Goal: Task Accomplishment & Management: Manage account settings

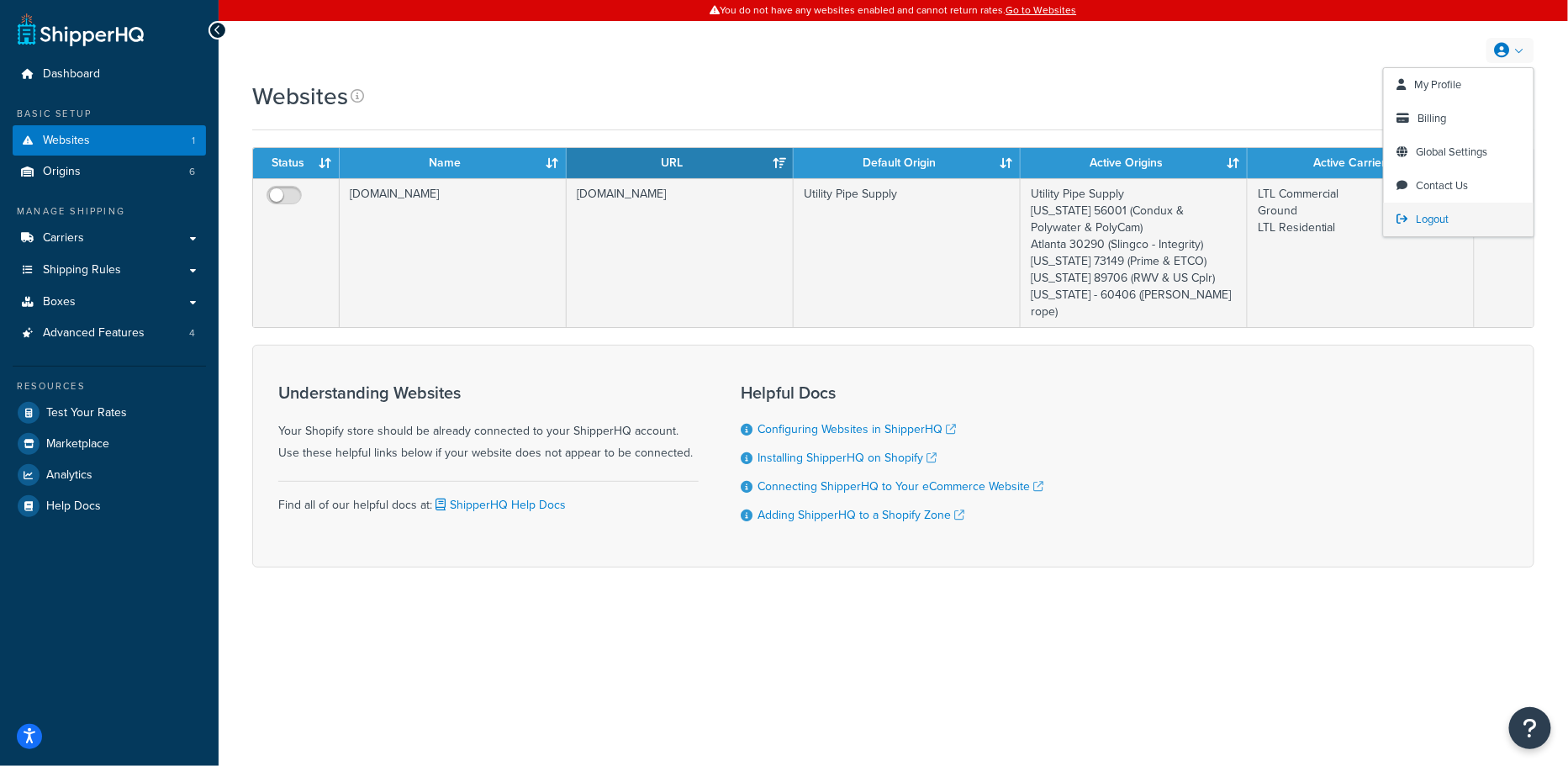
click at [1437, 209] on link "Logout" at bounding box center [1458, 219] width 149 height 34
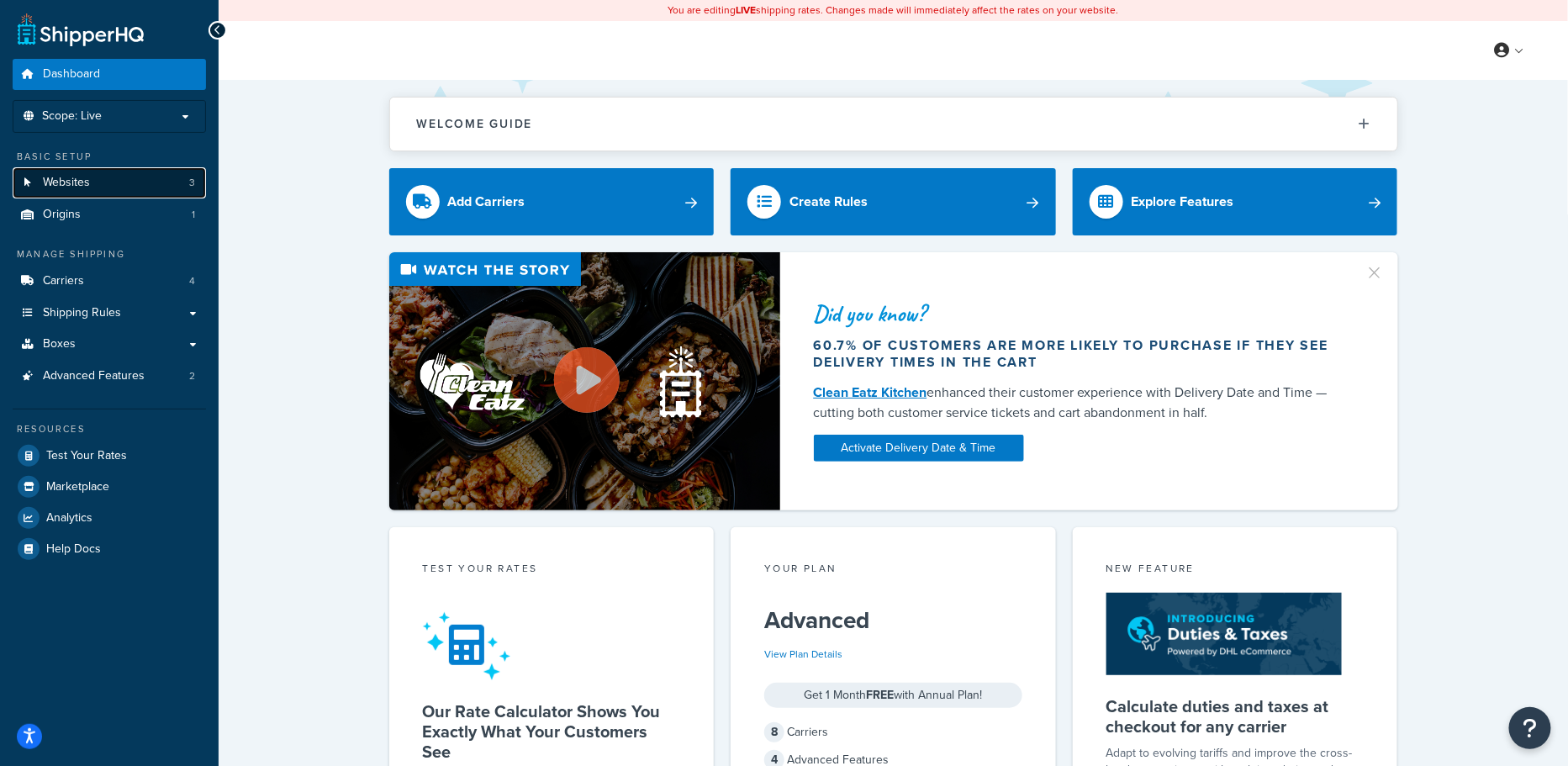
drag, startPoint x: 84, startPoint y: 181, endPoint x: 180, endPoint y: 195, distance: 97.0
click at [84, 181] on span "Websites" at bounding box center [66, 183] width 48 height 15
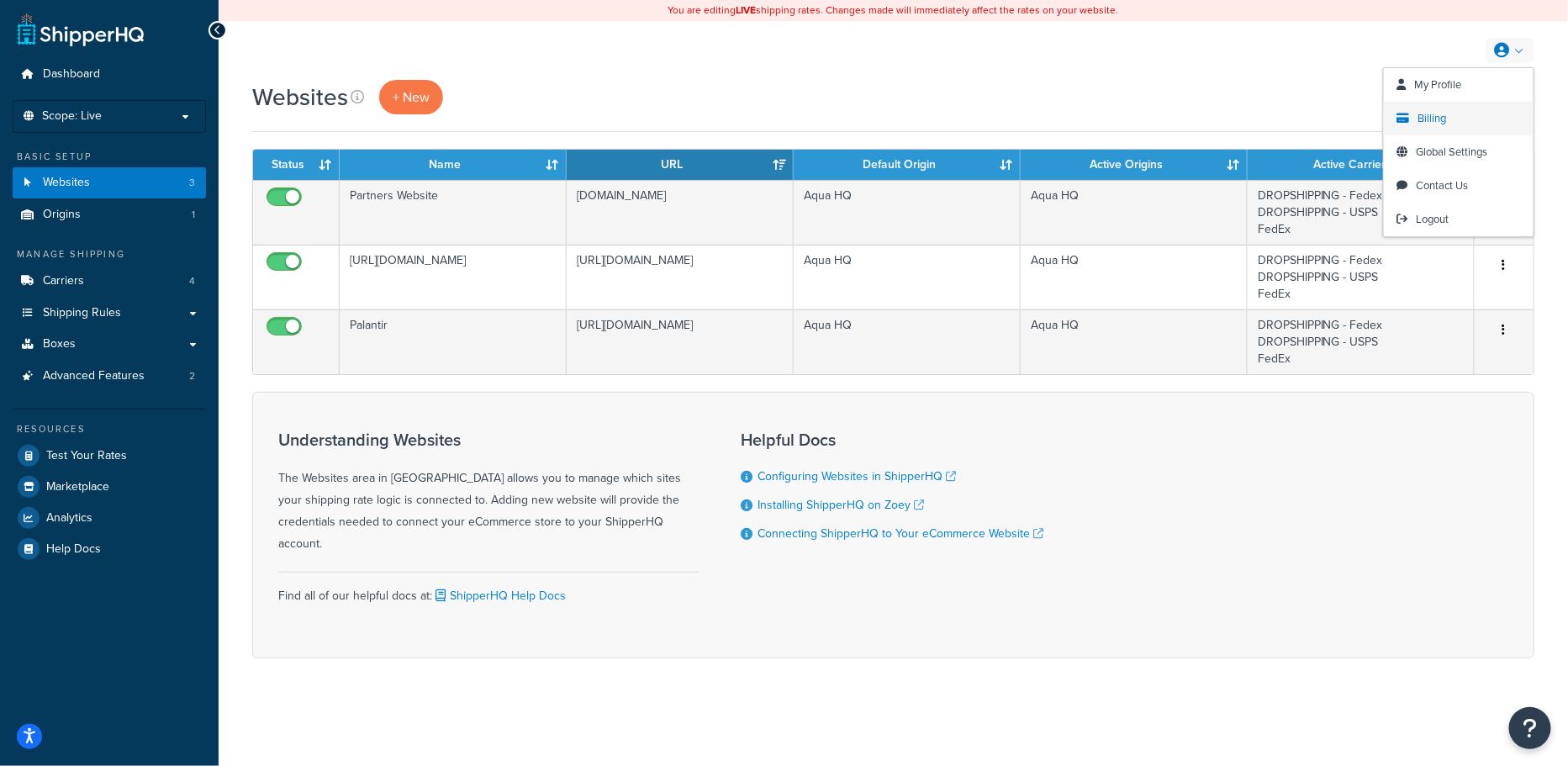
click at [1435, 124] on span "Billing" at bounding box center [1431, 117] width 28 height 16
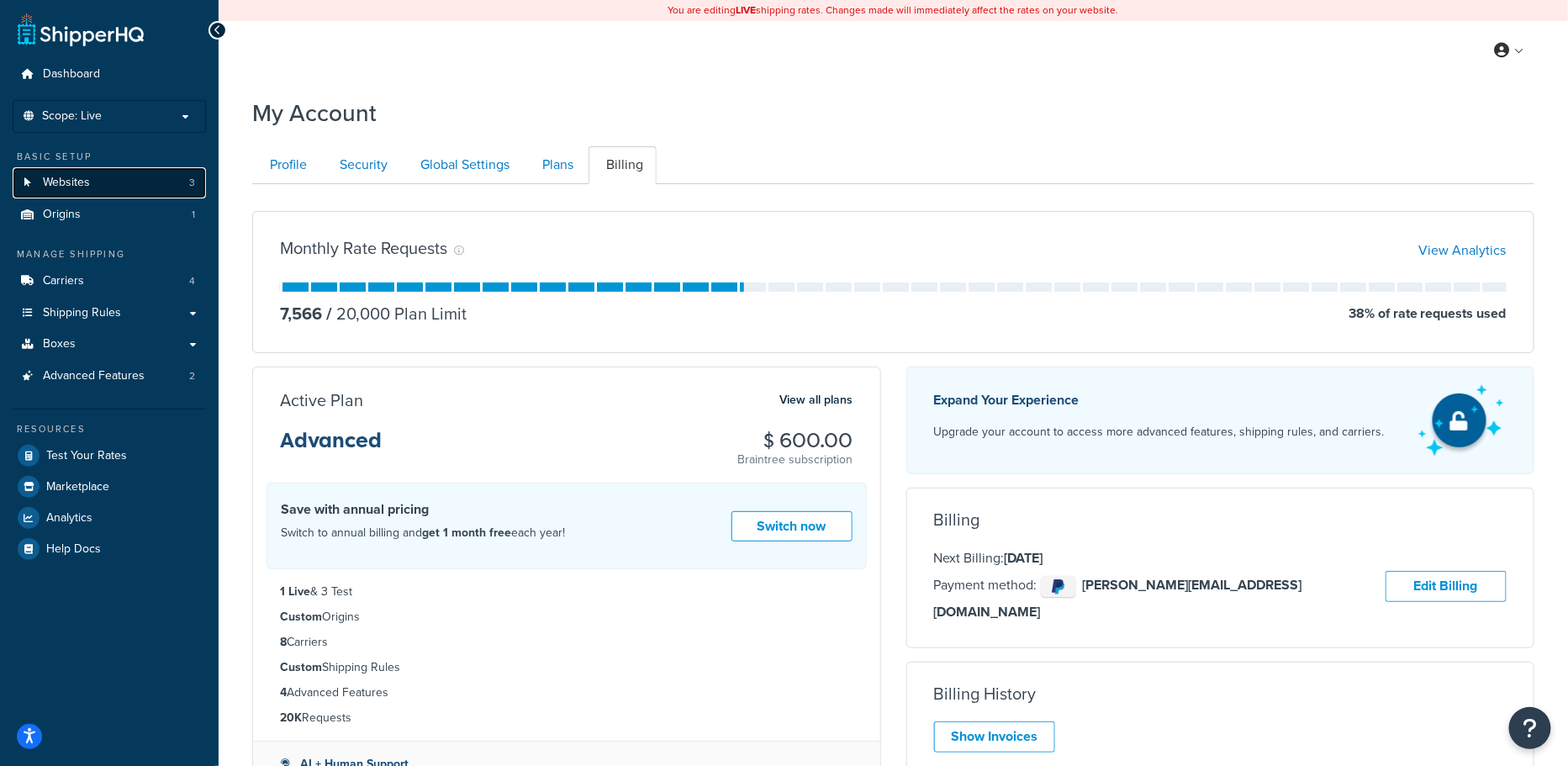
click at [110, 189] on link "Websites 3" at bounding box center [109, 183] width 193 height 31
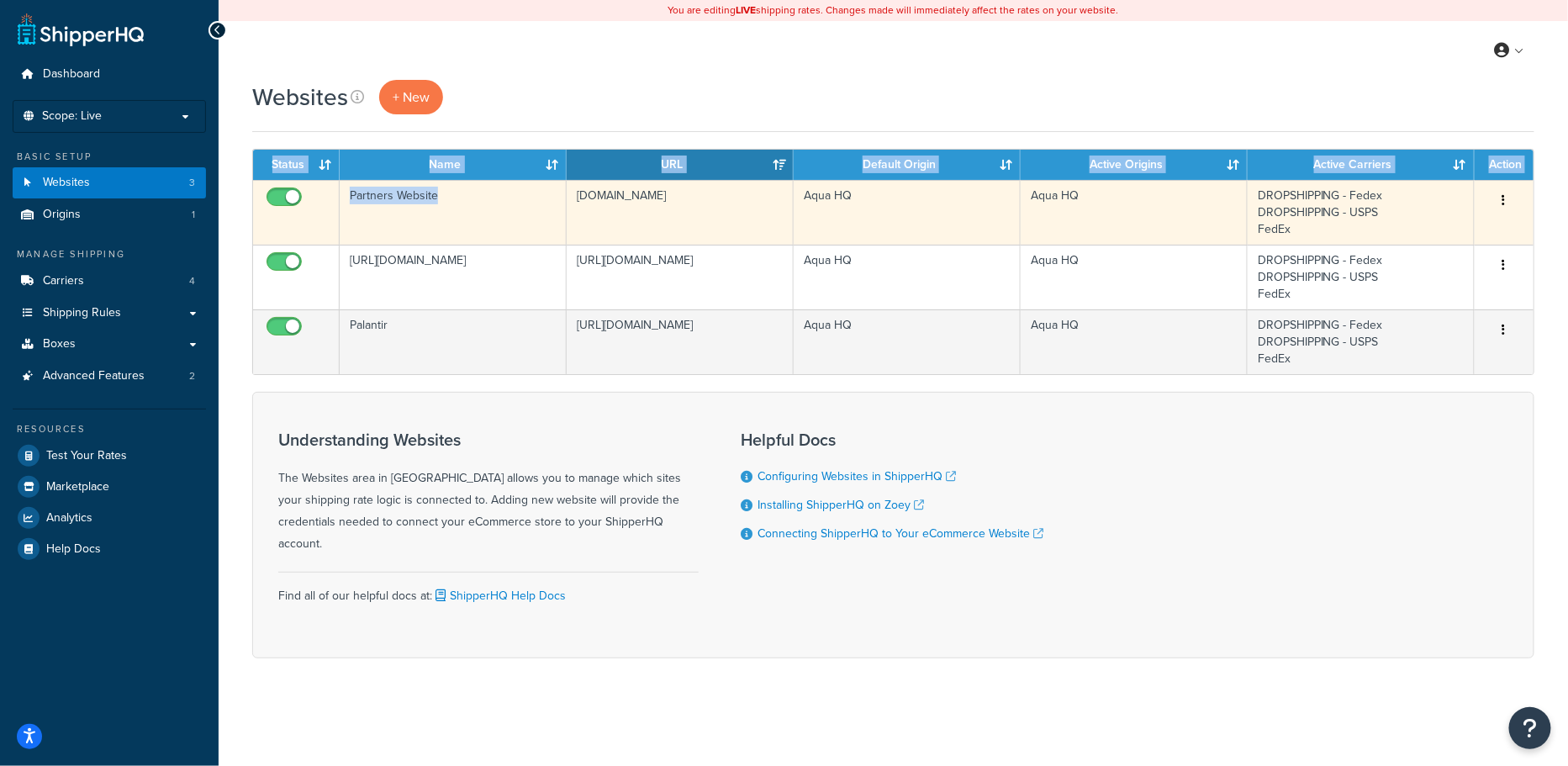
drag, startPoint x: 500, startPoint y: 129, endPoint x: 447, endPoint y: 205, distance: 92.7
click at [446, 206] on div "Websites + New Contact Us Send Us A Message Contact Information Name * Email * …" at bounding box center [893, 398] width 1349 height 638
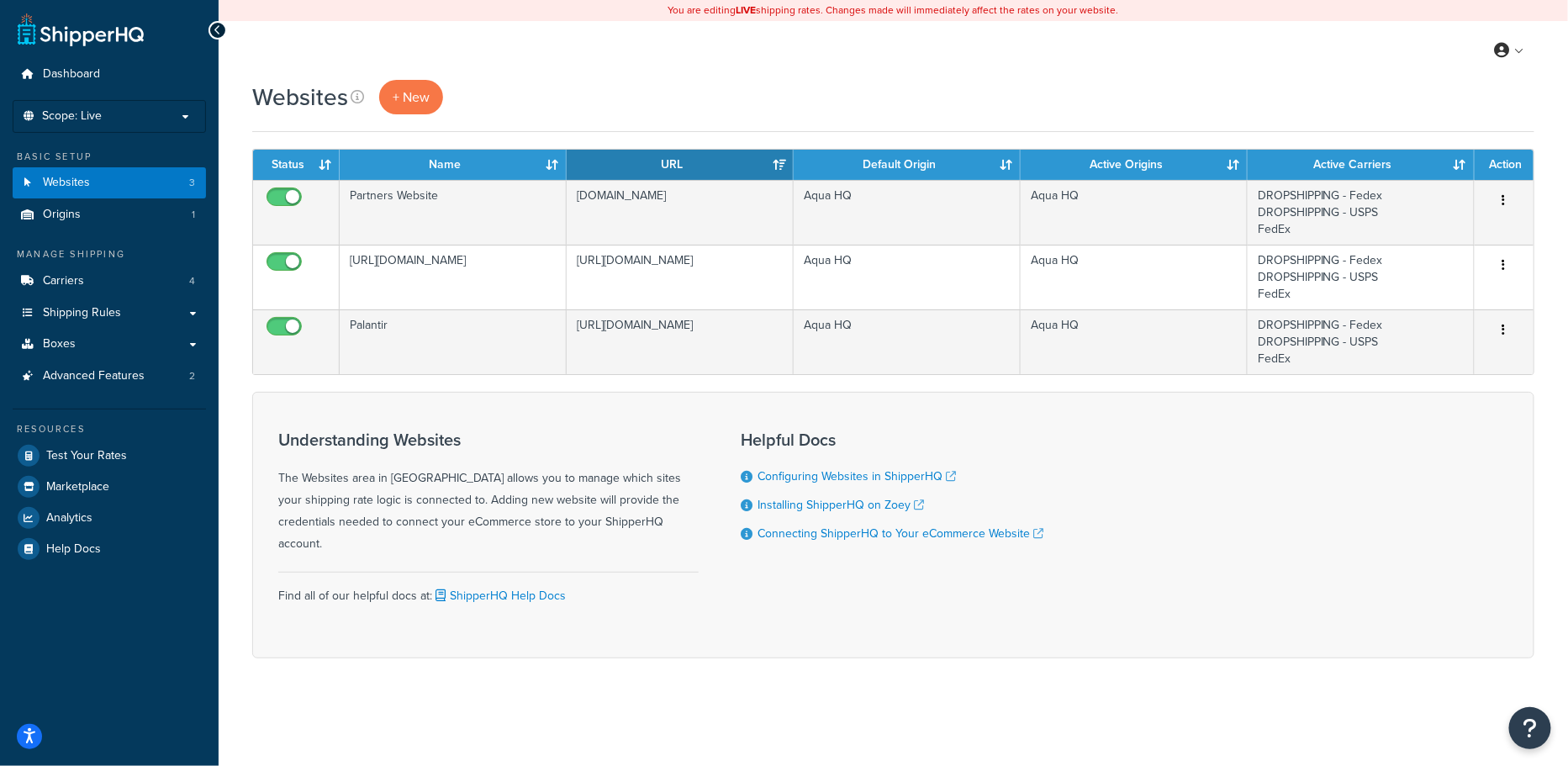
click at [536, 92] on div "Websites + New" at bounding box center [893, 97] width 1282 height 35
click at [97, 492] on span "Marketplace" at bounding box center [78, 487] width 63 height 15
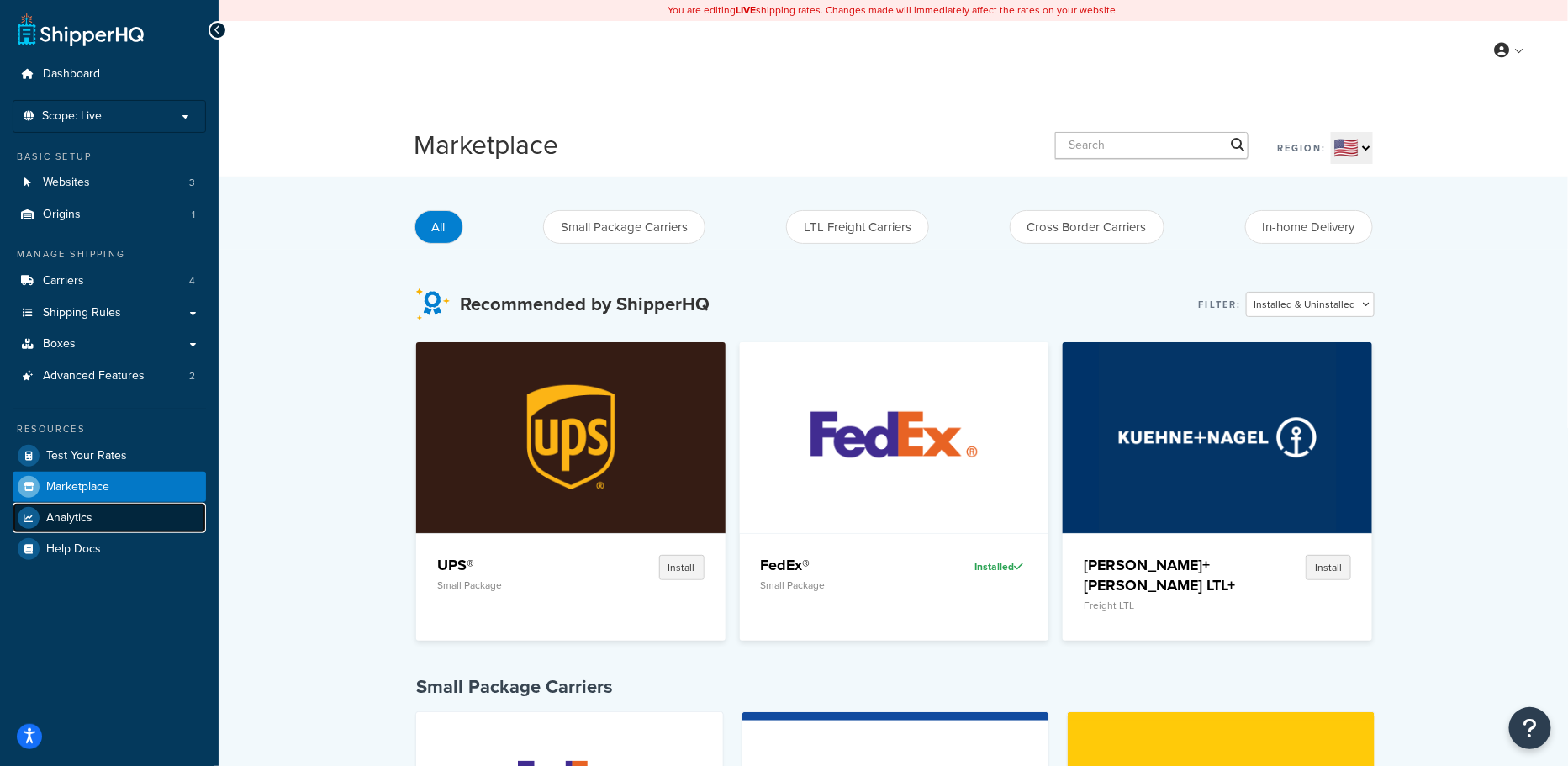
click at [183, 513] on link "Analytics" at bounding box center [109, 517] width 193 height 30
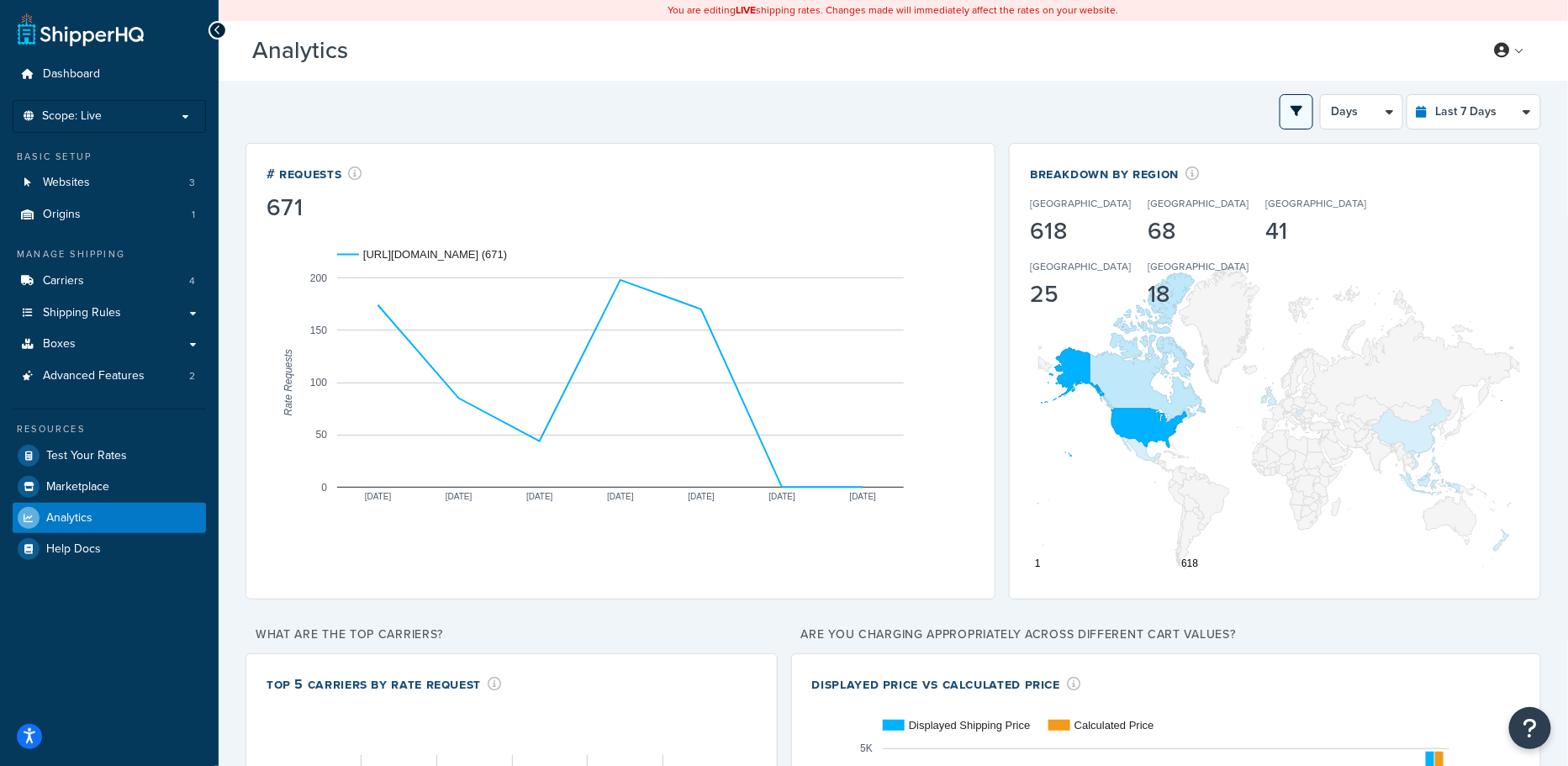
click at [1302, 117] on button "open filter drawer" at bounding box center [1295, 112] width 34 height 35
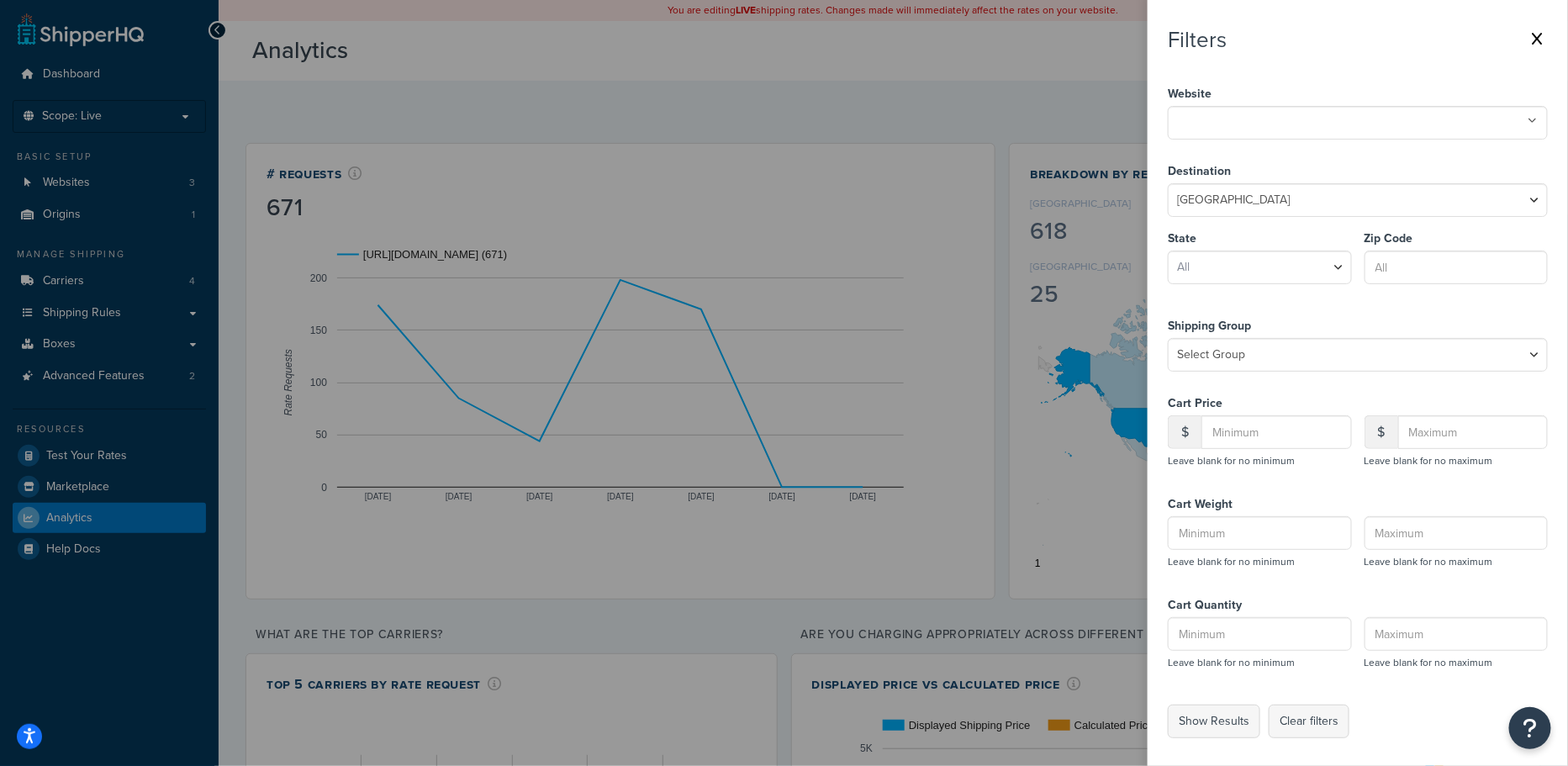
click at [1304, 129] on ul at bounding box center [1357, 122] width 380 height 34
click at [1222, 731] on button "Show Results" at bounding box center [1213, 721] width 92 height 34
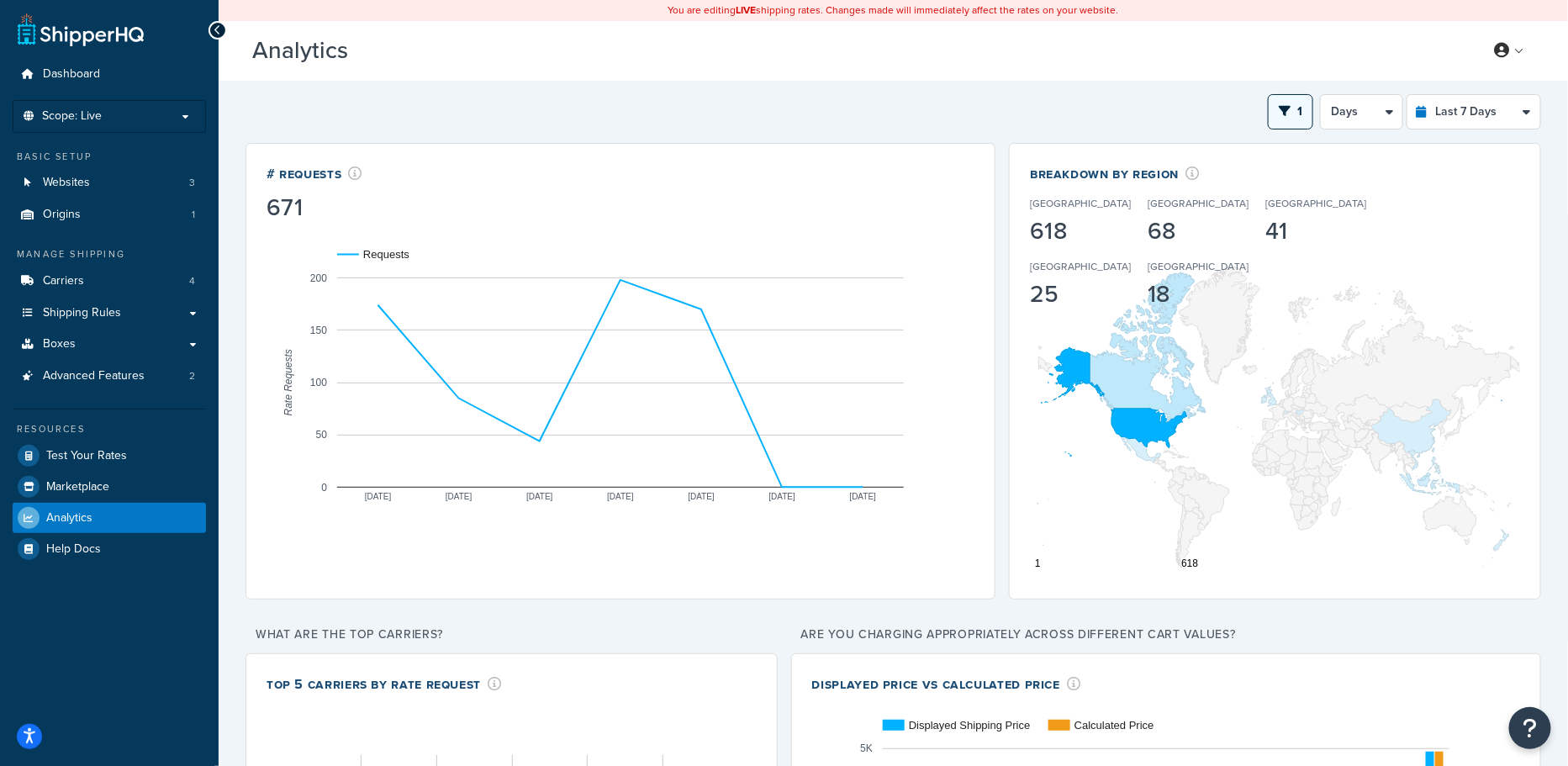
click at [1298, 110] on span "1" at bounding box center [1299, 112] width 5 height 17
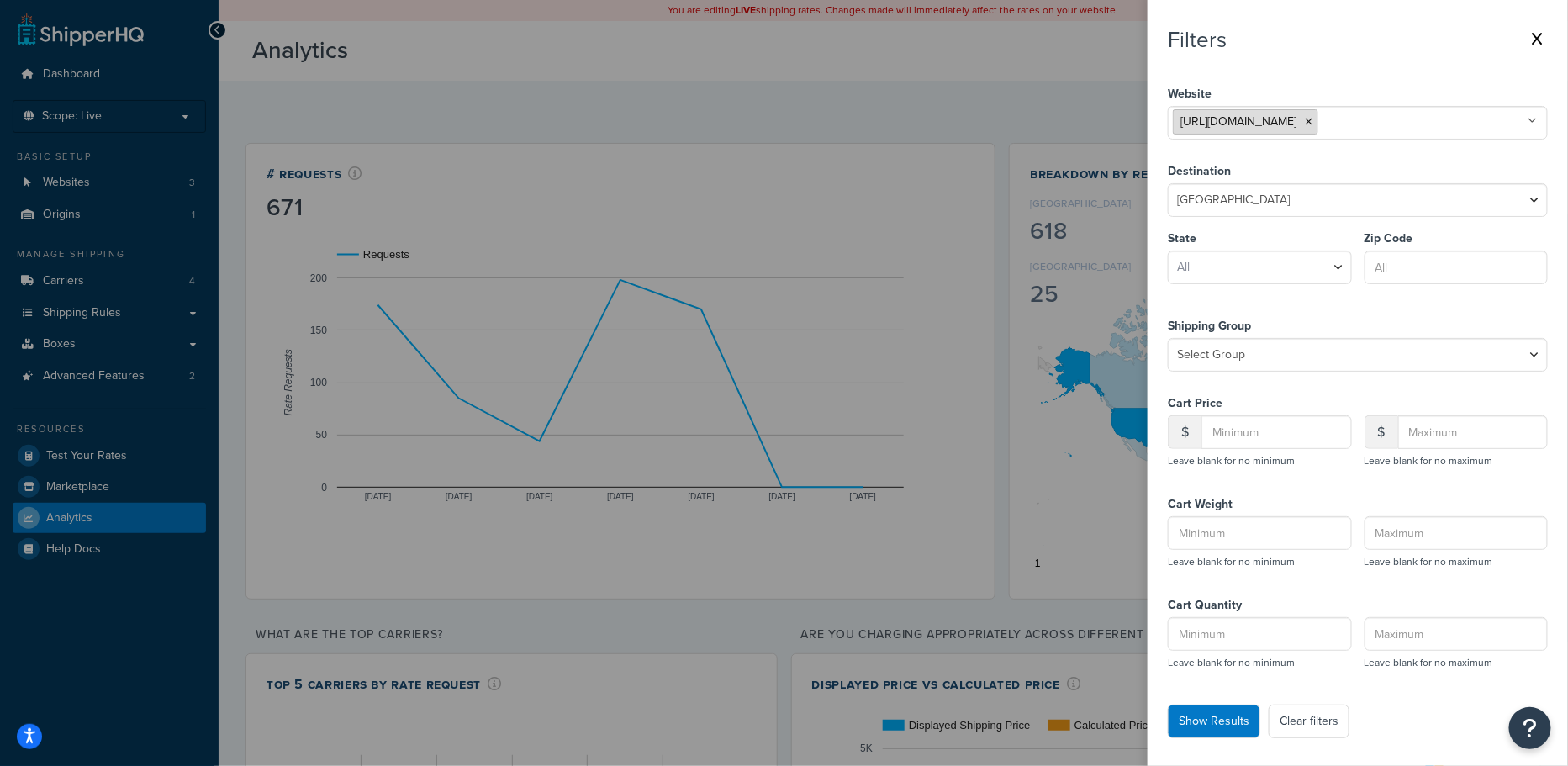
click at [1312, 119] on icon at bounding box center [1308, 121] width 8 height 10
click at [1241, 716] on button "Show Results" at bounding box center [1213, 721] width 92 height 34
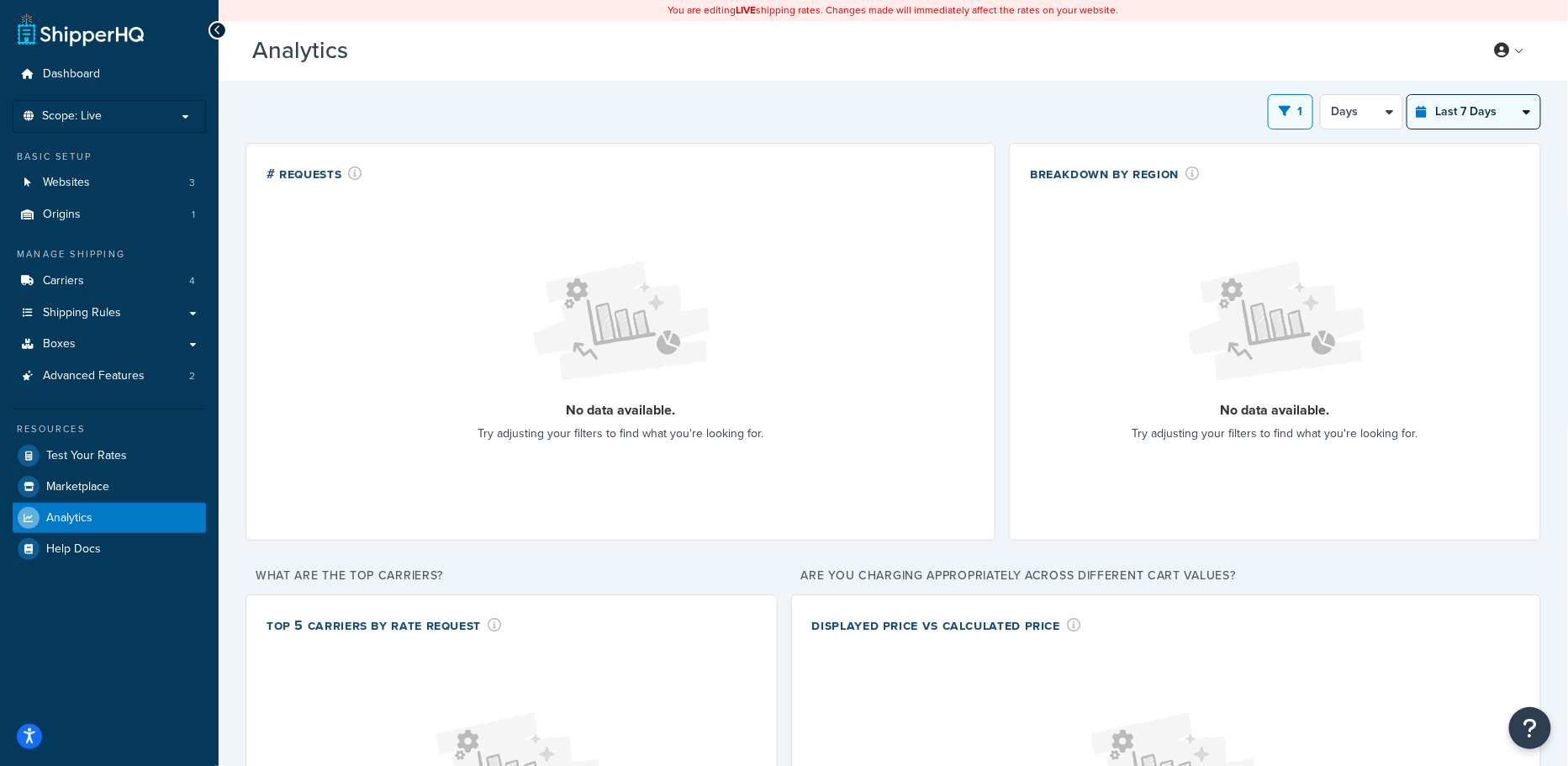
click at [1456, 111] on select "Last 24 Hours Last 7 Days Last 30 Days Last 3 Months Last 6 Months Last 12 Mont…" at bounding box center [1473, 112] width 133 height 34
select select "last_6_months"
click at [1407, 95] on select "Last 24 Hours Last 7 Days Last 30 Days Last 3 Months Last 6 Months Last 12 Mont…" at bounding box center [1473, 112] width 133 height 34
select select "1w"
click at [1300, 106] on icon "open filter drawer" at bounding box center [1295, 111] width 12 height 12
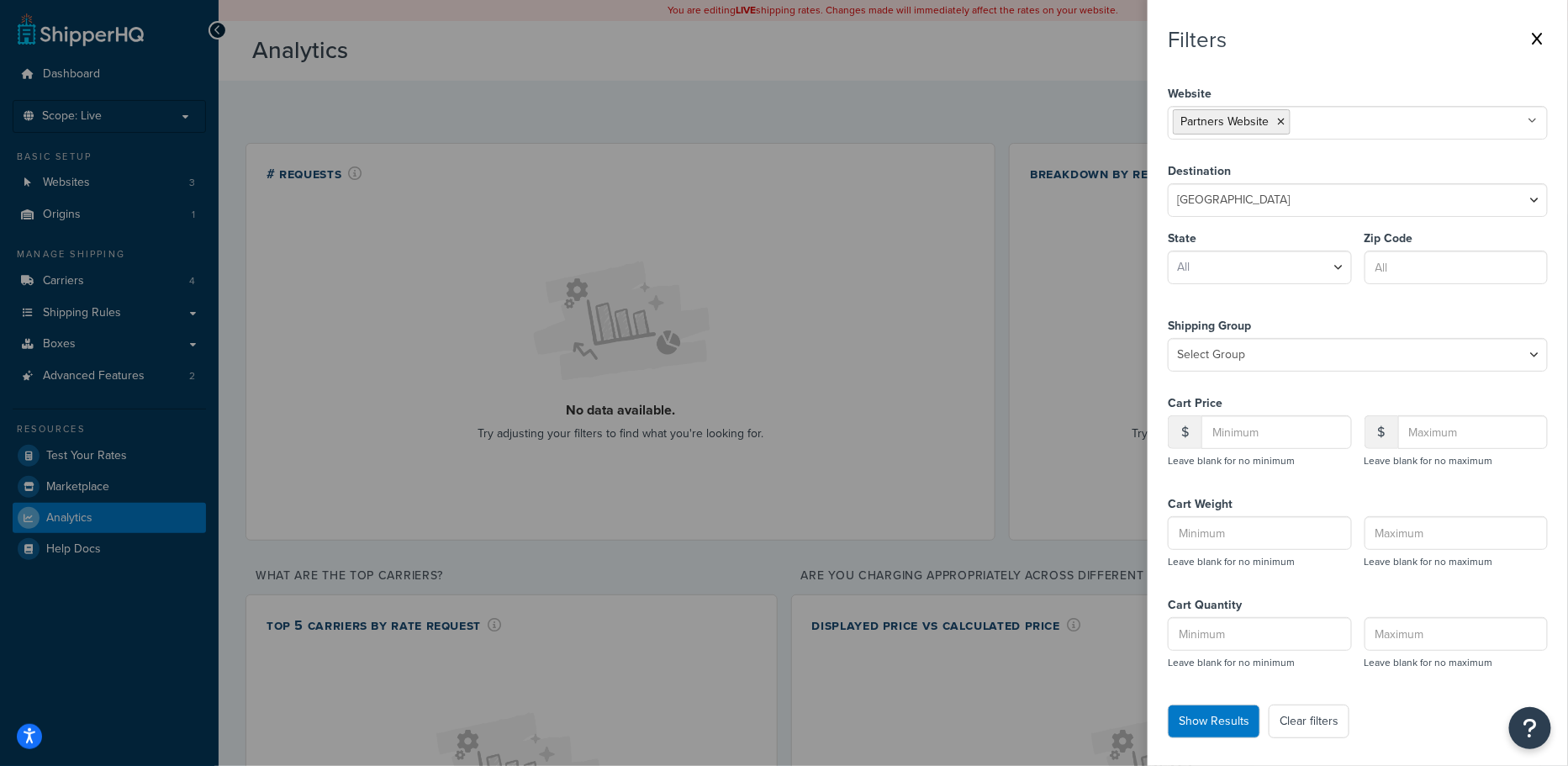
click at [1281, 119] on icon at bounding box center [1281, 121] width 8 height 10
click at [1207, 722] on button "Show Results" at bounding box center [1213, 721] width 92 height 34
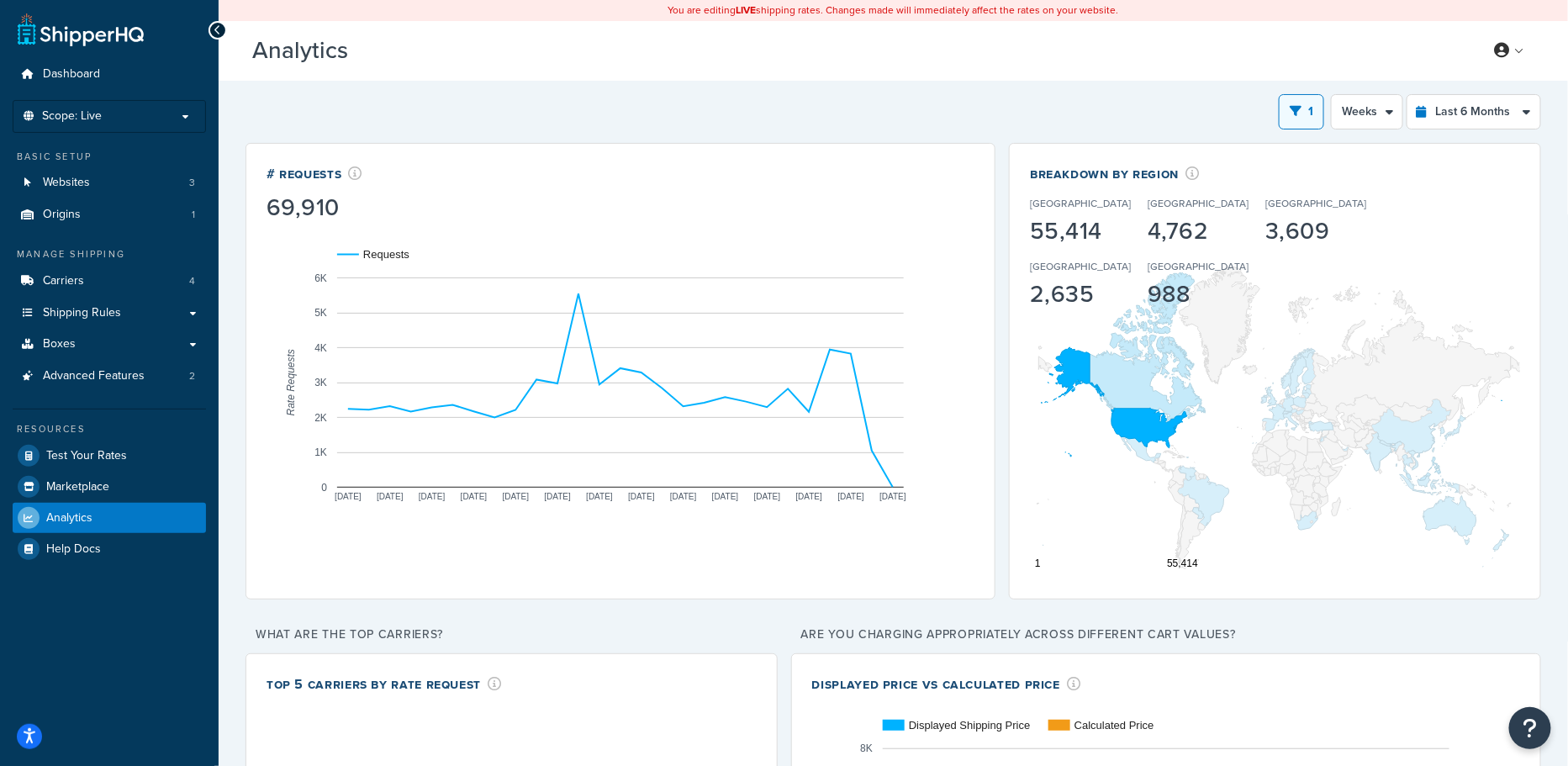
drag, startPoint x: 1049, startPoint y: 88, endPoint x: 940, endPoint y: 104, distance: 110.2
click at [1049, 88] on div "1 Filters Website https://ts957007-container.zoeysite.com/ Palantir Partners We…" at bounding box center [893, 584] width 1349 height 1008
click at [142, 195] on link "Websites 3" at bounding box center [109, 183] width 193 height 31
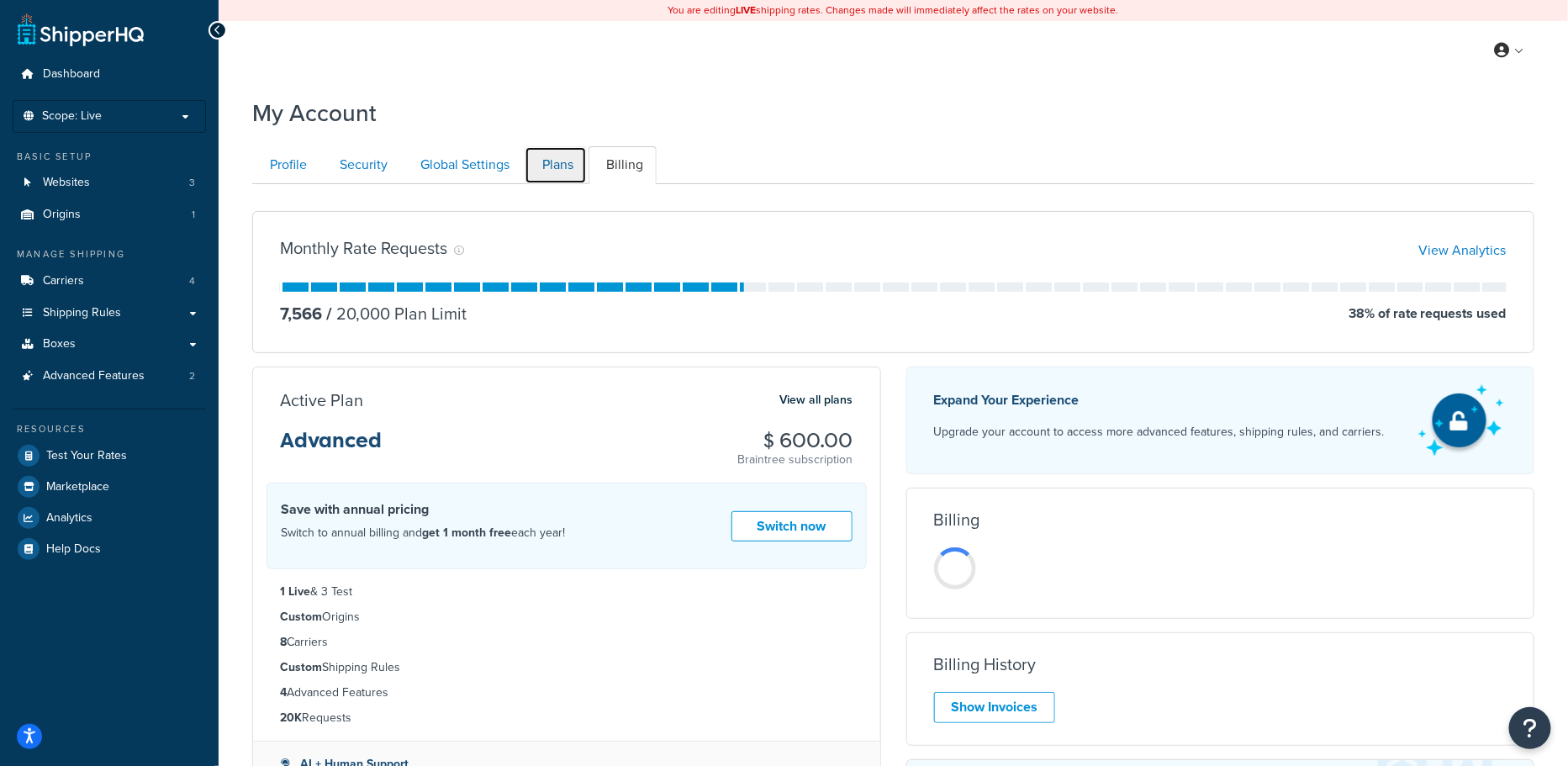
click at [555, 167] on link "Plans" at bounding box center [556, 165] width 62 height 38
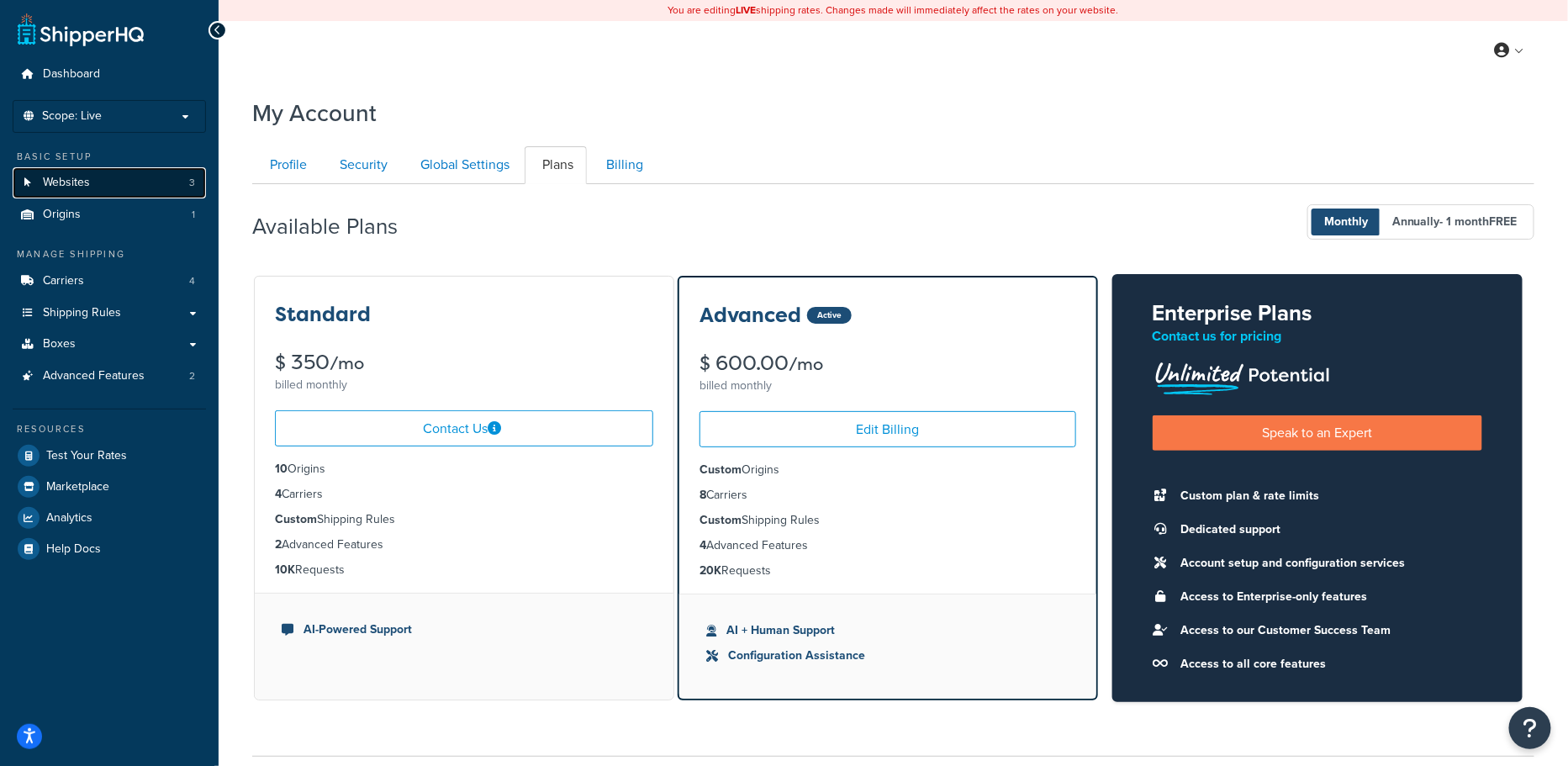
click at [116, 188] on link "Websites 3" at bounding box center [109, 183] width 193 height 31
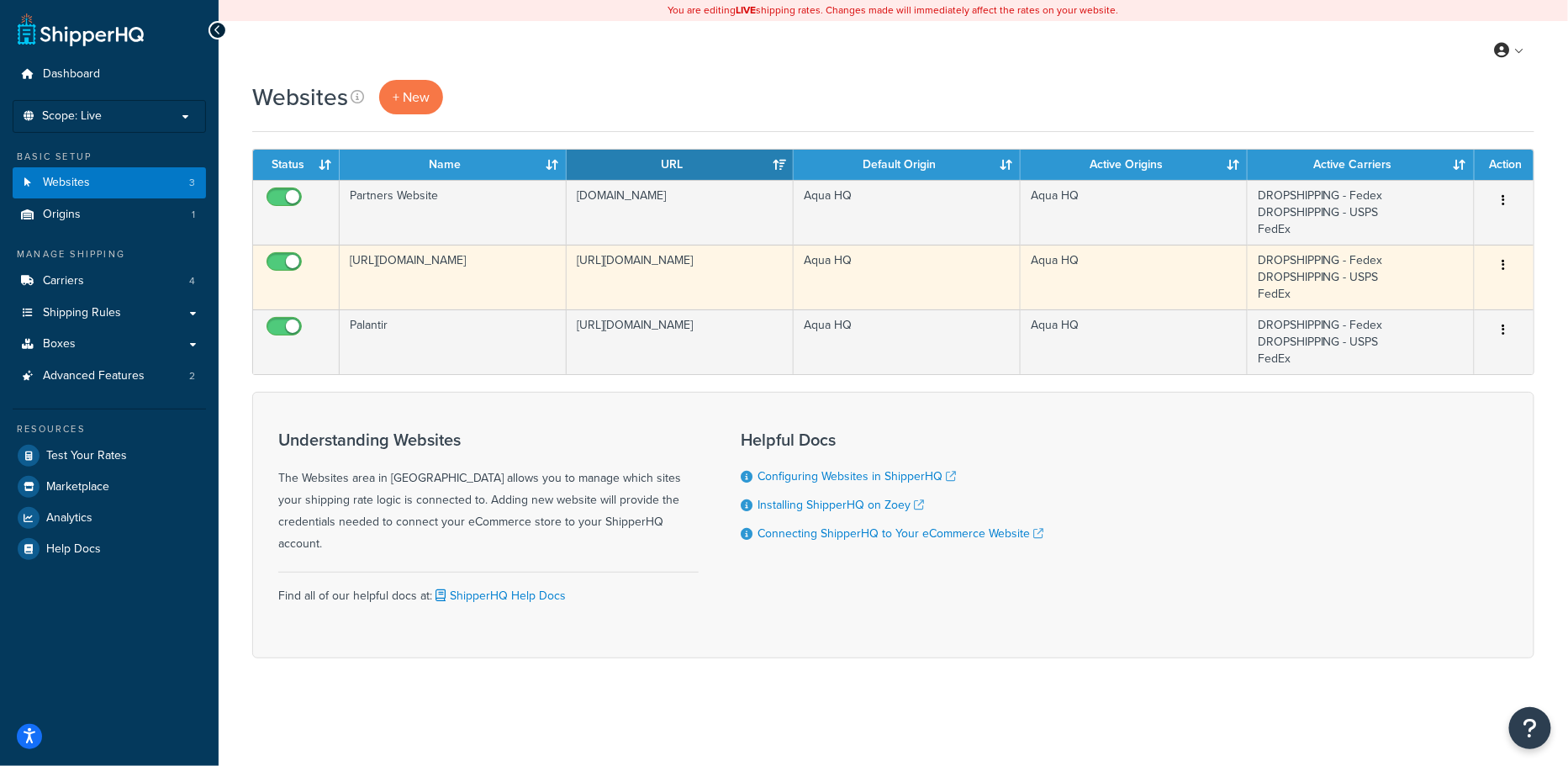
click at [466, 263] on td "[URL][DOMAIN_NAME]" at bounding box center [453, 277] width 227 height 65
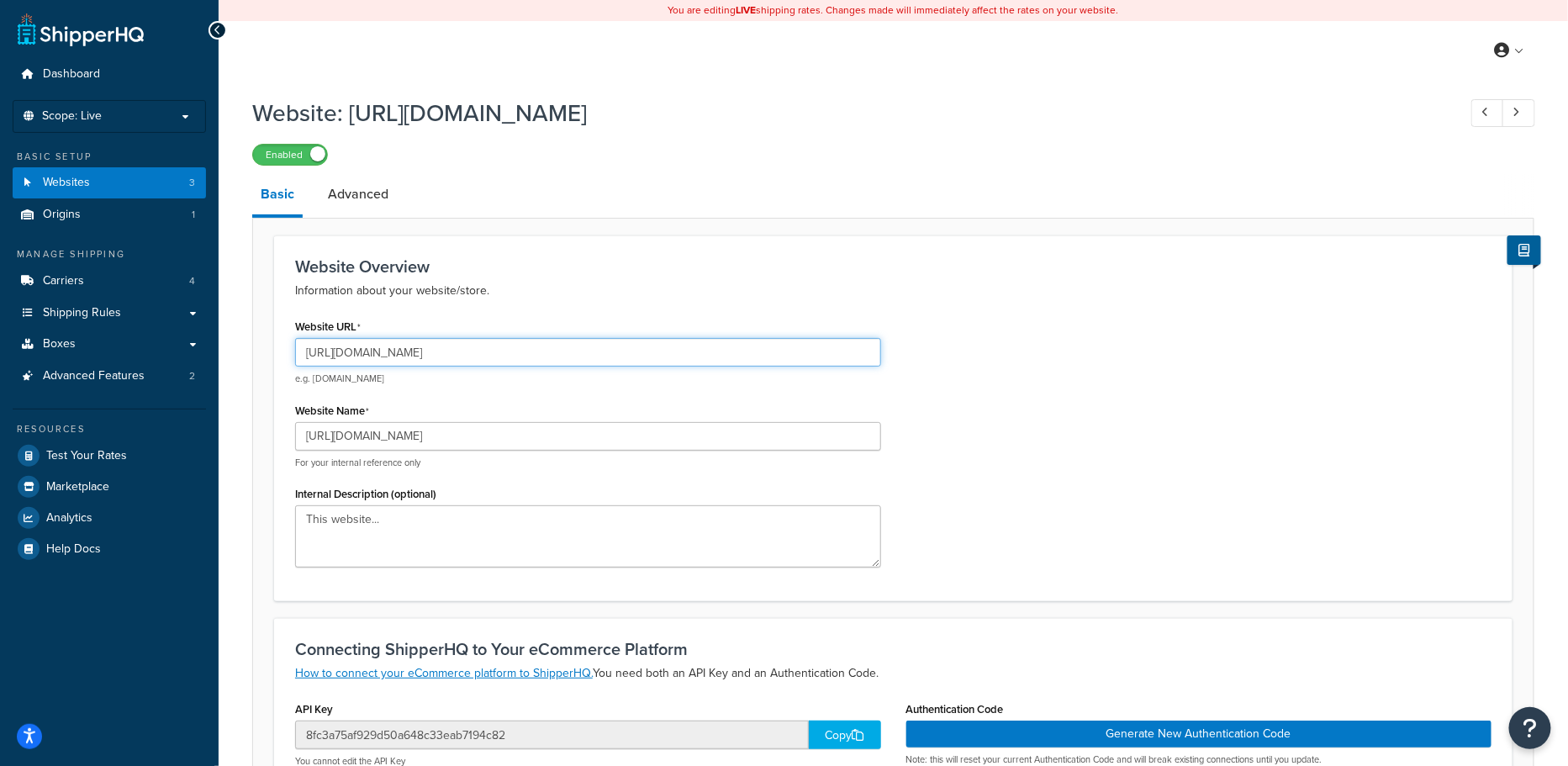
drag, startPoint x: 343, startPoint y: 355, endPoint x: 389, endPoint y: 353, distance: 46.0
click at [390, 352] on input "[URL][DOMAIN_NAME]" at bounding box center [588, 351] width 586 height 28
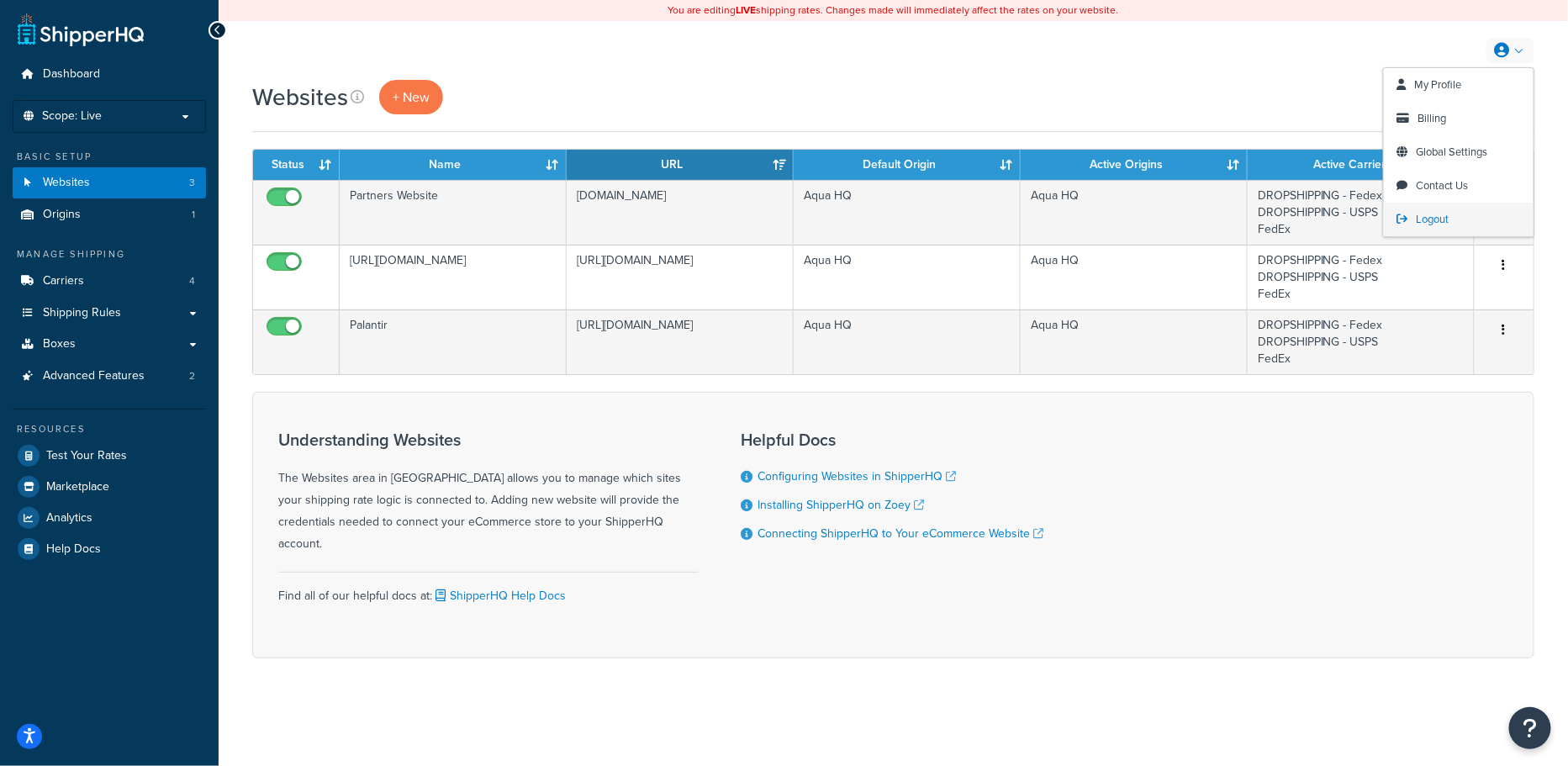
click at [1474, 222] on link "Logout" at bounding box center [1458, 219] width 149 height 34
